Goal: Find specific page/section

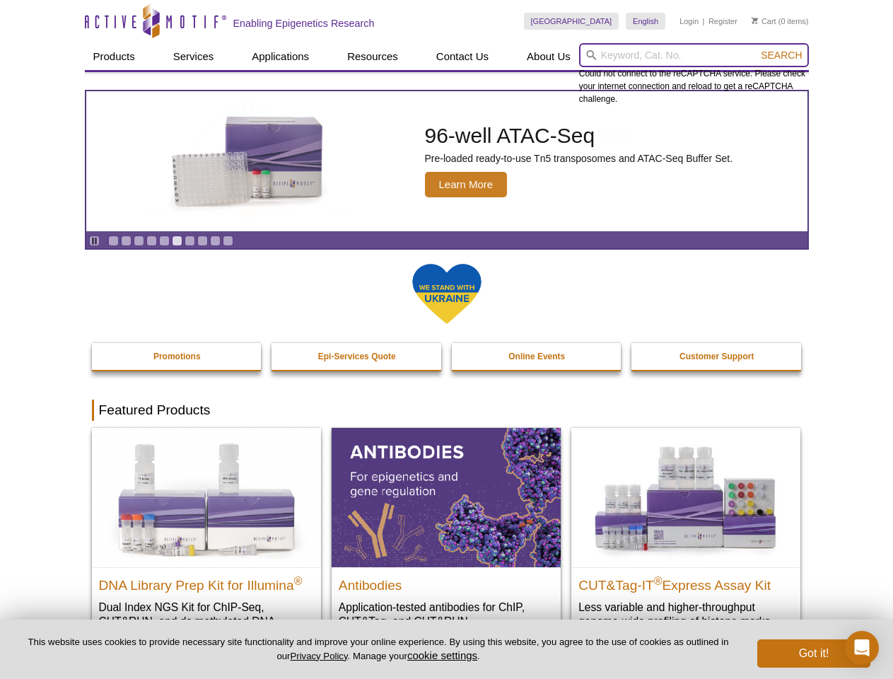
click at [694, 55] on input "search" at bounding box center [694, 55] width 230 height 24
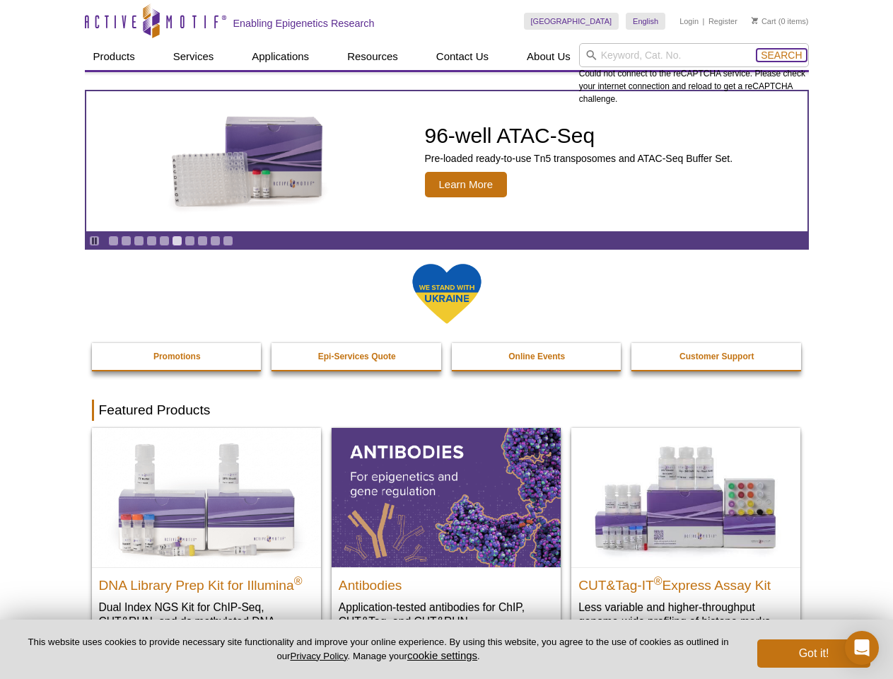
click at [781, 55] on span "Search" at bounding box center [781, 54] width 41 height 11
click at [94, 240] on icon "Pause" at bounding box center [94, 240] width 9 height 9
click at [113, 240] on link "Go to slide 1" at bounding box center [113, 240] width 11 height 11
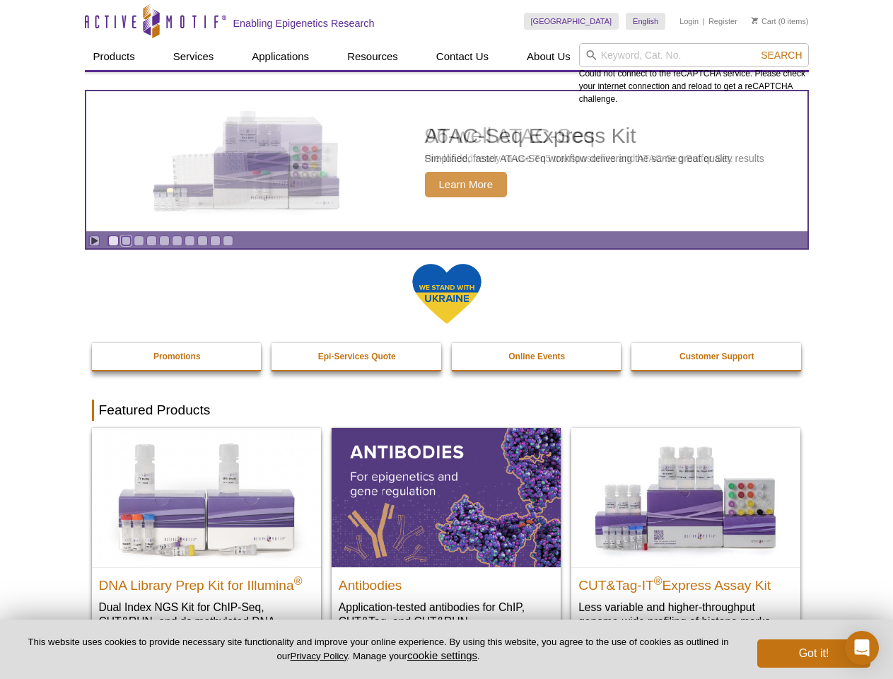
click at [126, 240] on link "Go to slide 2" at bounding box center [126, 240] width 11 height 11
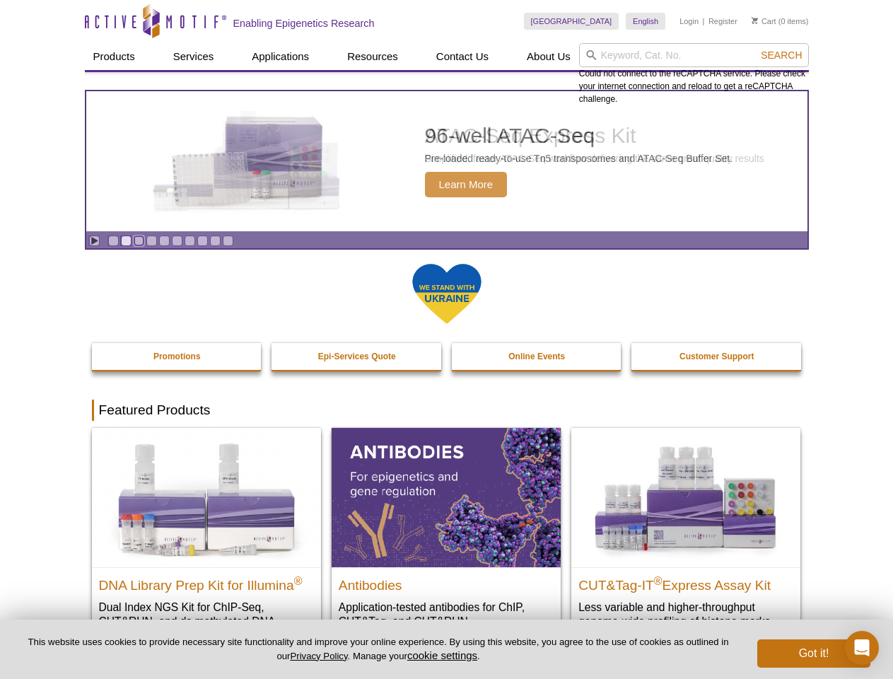
click at [139, 240] on link "Go to slide 3" at bounding box center [139, 240] width 11 height 11
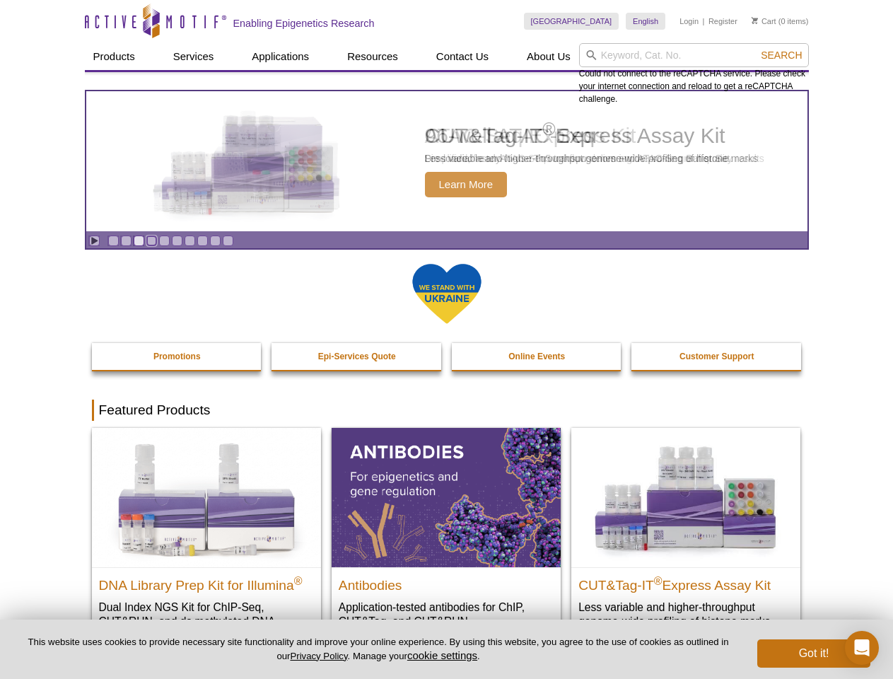
click at [151, 240] on link "Go to slide 4" at bounding box center [151, 240] width 11 height 11
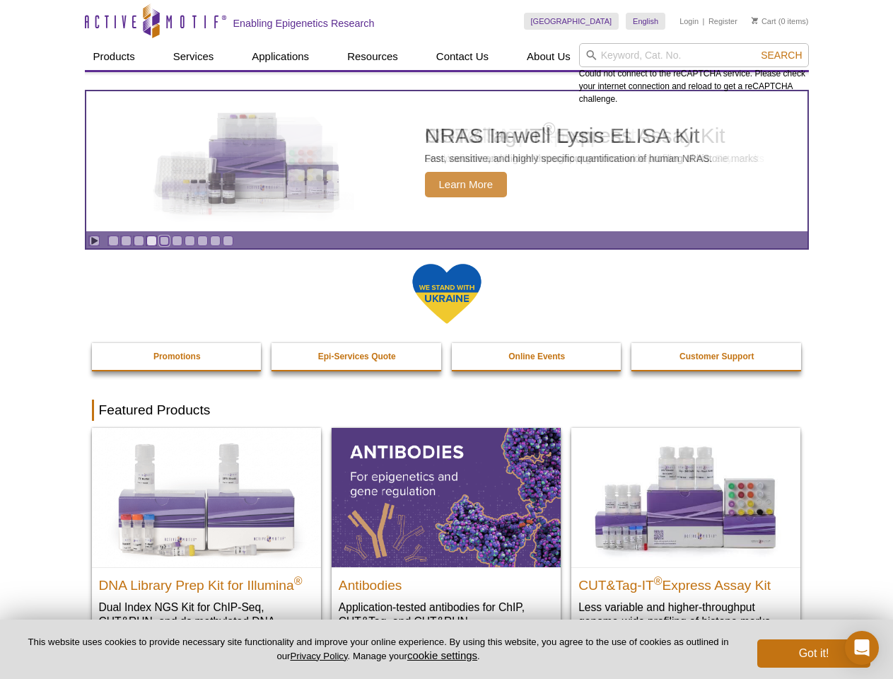
click at [164, 240] on link "Go to slide 5" at bounding box center [164, 240] width 11 height 11
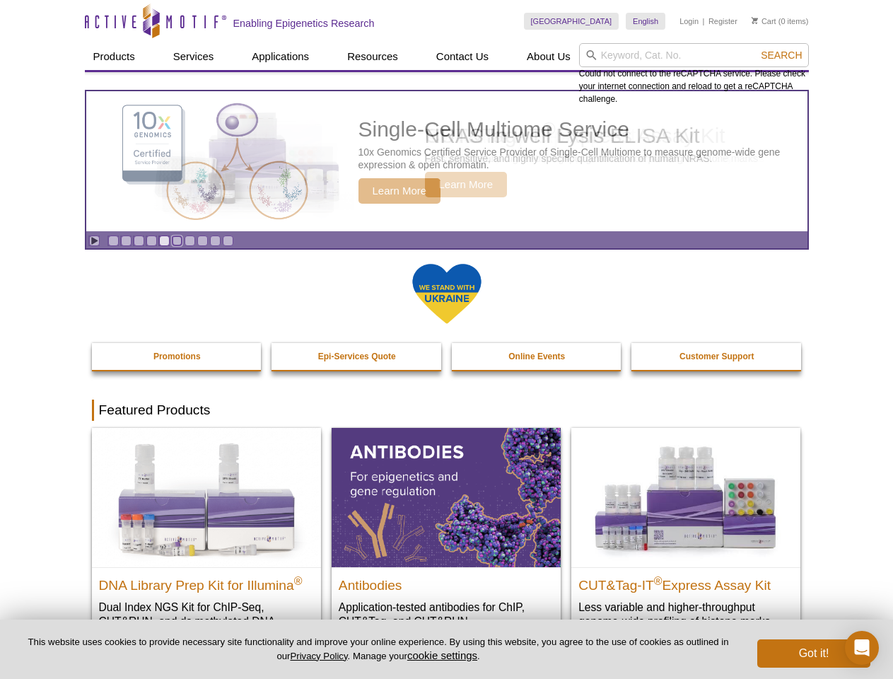
click at [177, 240] on link "Go to slide 6" at bounding box center [177, 240] width 11 height 11
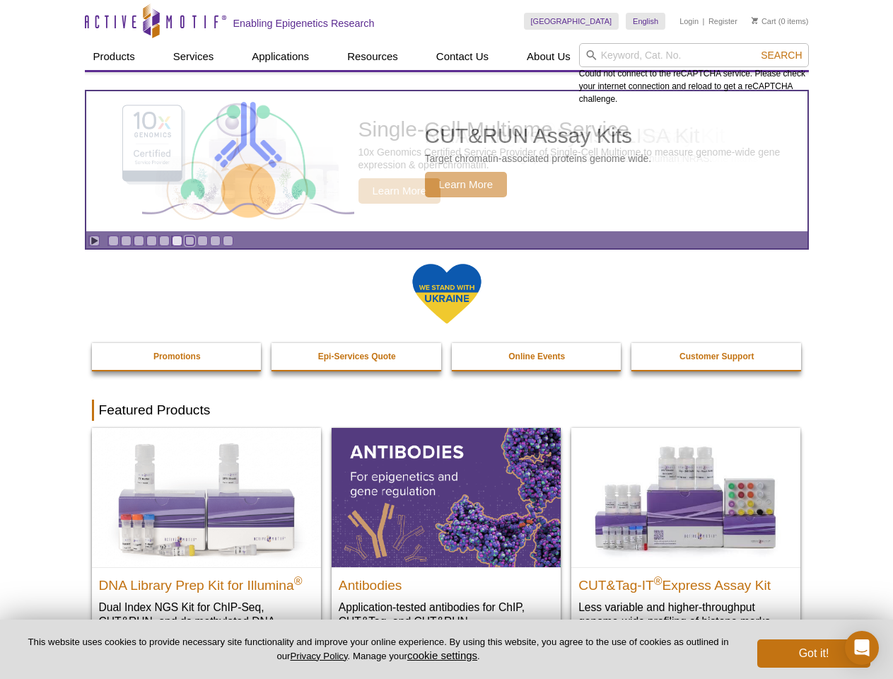
click at [189, 240] on link "Go to slide 7" at bounding box center [190, 240] width 11 height 11
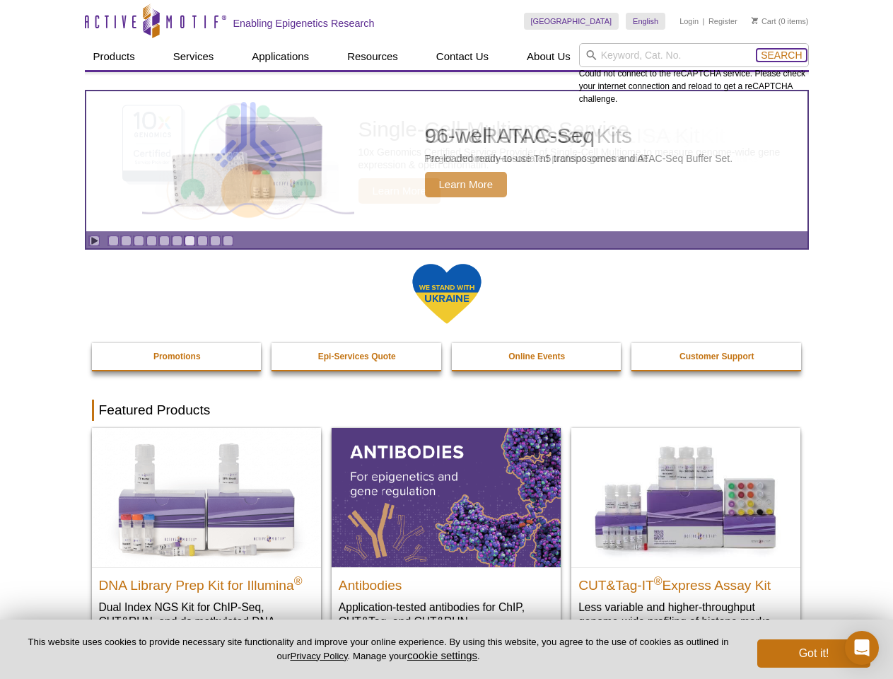
click at [781, 55] on span "Search" at bounding box center [781, 54] width 41 height 11
